Goal: Task Accomplishment & Management: Use online tool/utility

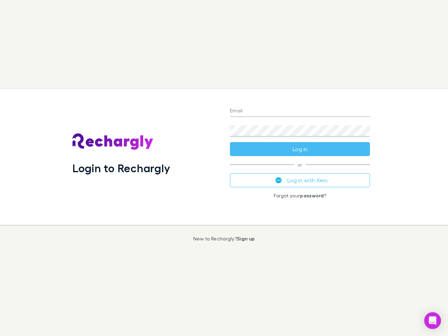
click at [224, 168] on div "Login to Rechargly" at bounding box center [145, 157] width 157 height 136
click at [300, 111] on input "Email" at bounding box center [300, 111] width 140 height 11
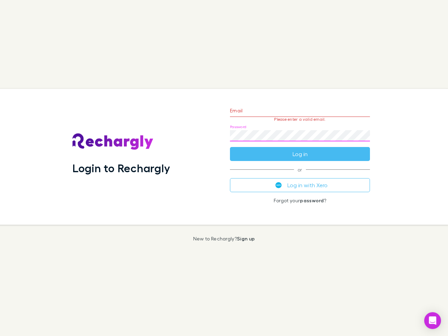
click at [300, 149] on form "Email Please enter a valid email. Password Log in" at bounding box center [300, 130] width 140 height 61
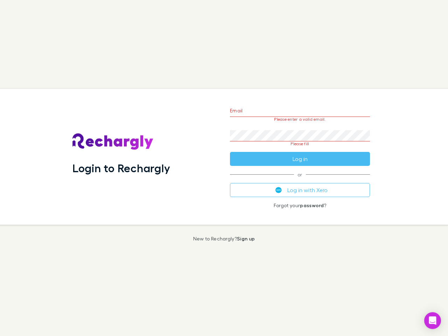
click at [300, 180] on div "Email Please enter a valid email. Password Please fill Log in or Log in with Xe…" at bounding box center [299, 157] width 151 height 136
click at [433, 321] on icon "Open Intercom Messenger" at bounding box center [432, 320] width 7 height 8
